Goal: Information Seeking & Learning: Learn about a topic

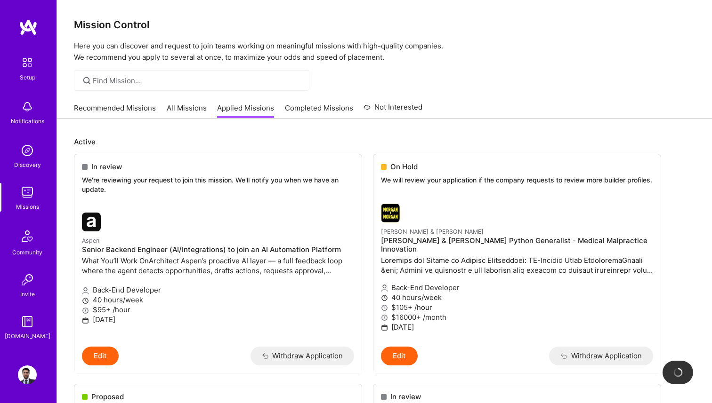
click at [125, 109] on link "Recommended Missions" at bounding box center [115, 111] width 82 height 16
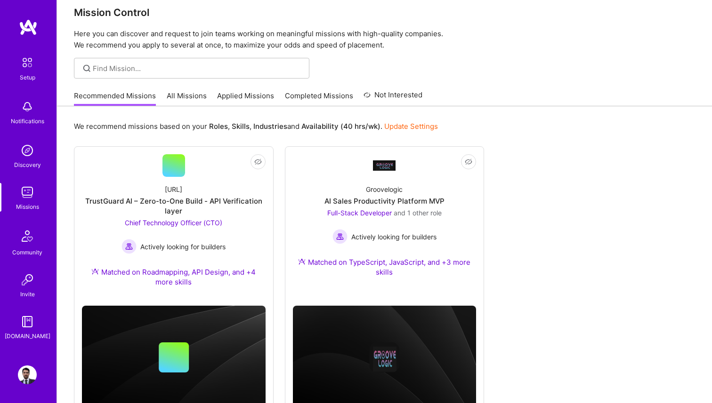
scroll to position [14, 0]
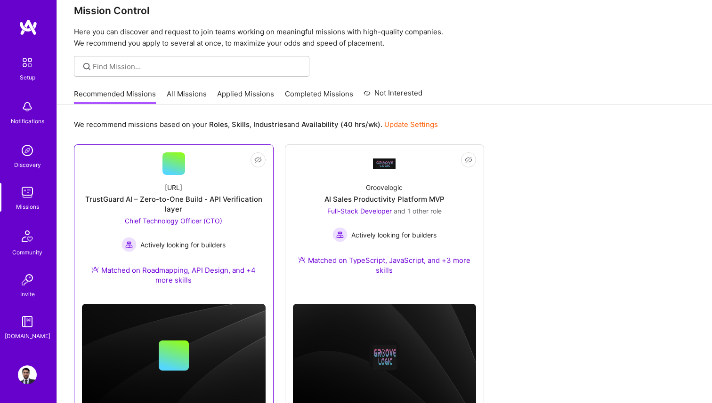
click at [214, 214] on div "TrustGuard AI – Zero-to-One Build - API Verification layer" at bounding box center [174, 204] width 184 height 20
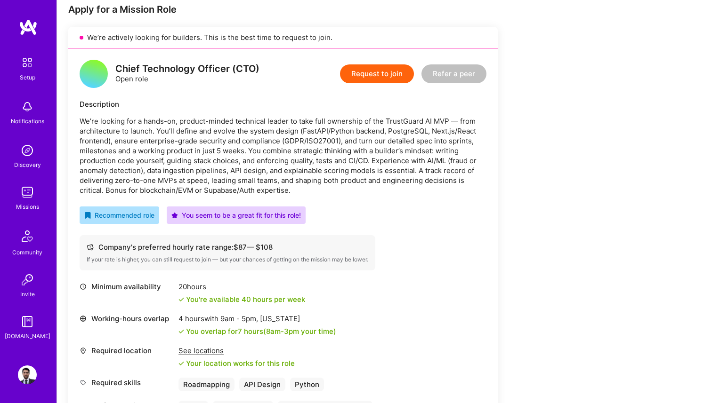
scroll to position [193, 0]
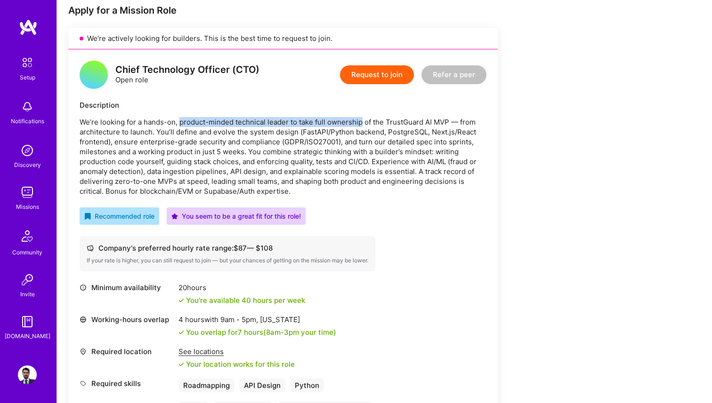
drag, startPoint x: 180, startPoint y: 121, endPoint x: 361, endPoint y: 122, distance: 180.3
click at [361, 123] on p "We’re looking for a hands-on, product-minded technical leader to take full owne…" at bounding box center [283, 156] width 407 height 79
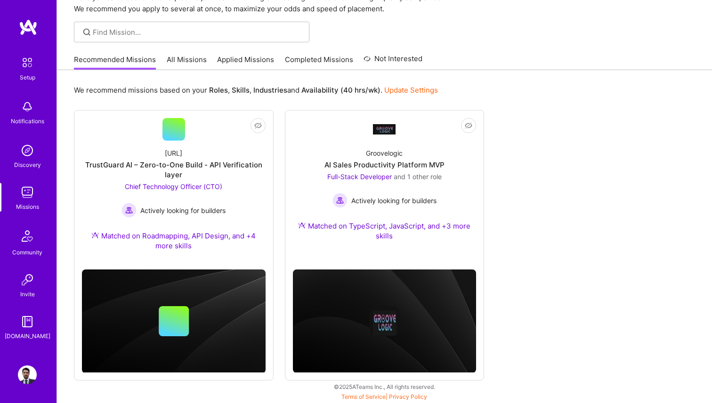
scroll to position [14, 0]
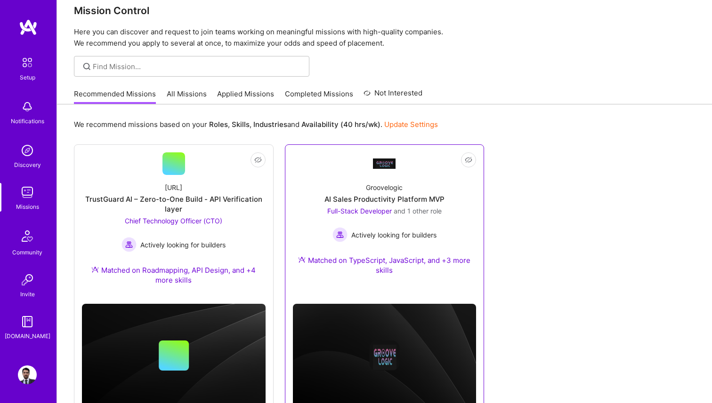
click at [380, 182] on div "Groovelogic AI Sales Productivity Platform MVP Full-Stack Developer and 1 other…" at bounding box center [385, 231] width 184 height 112
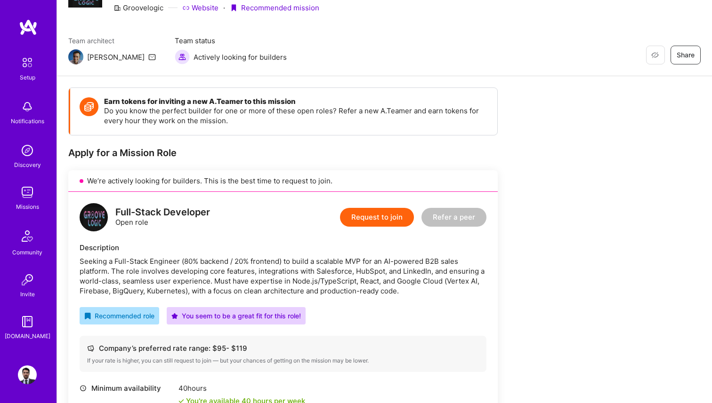
scroll to position [56, 0]
